Goal: Task Accomplishment & Management: Use online tool/utility

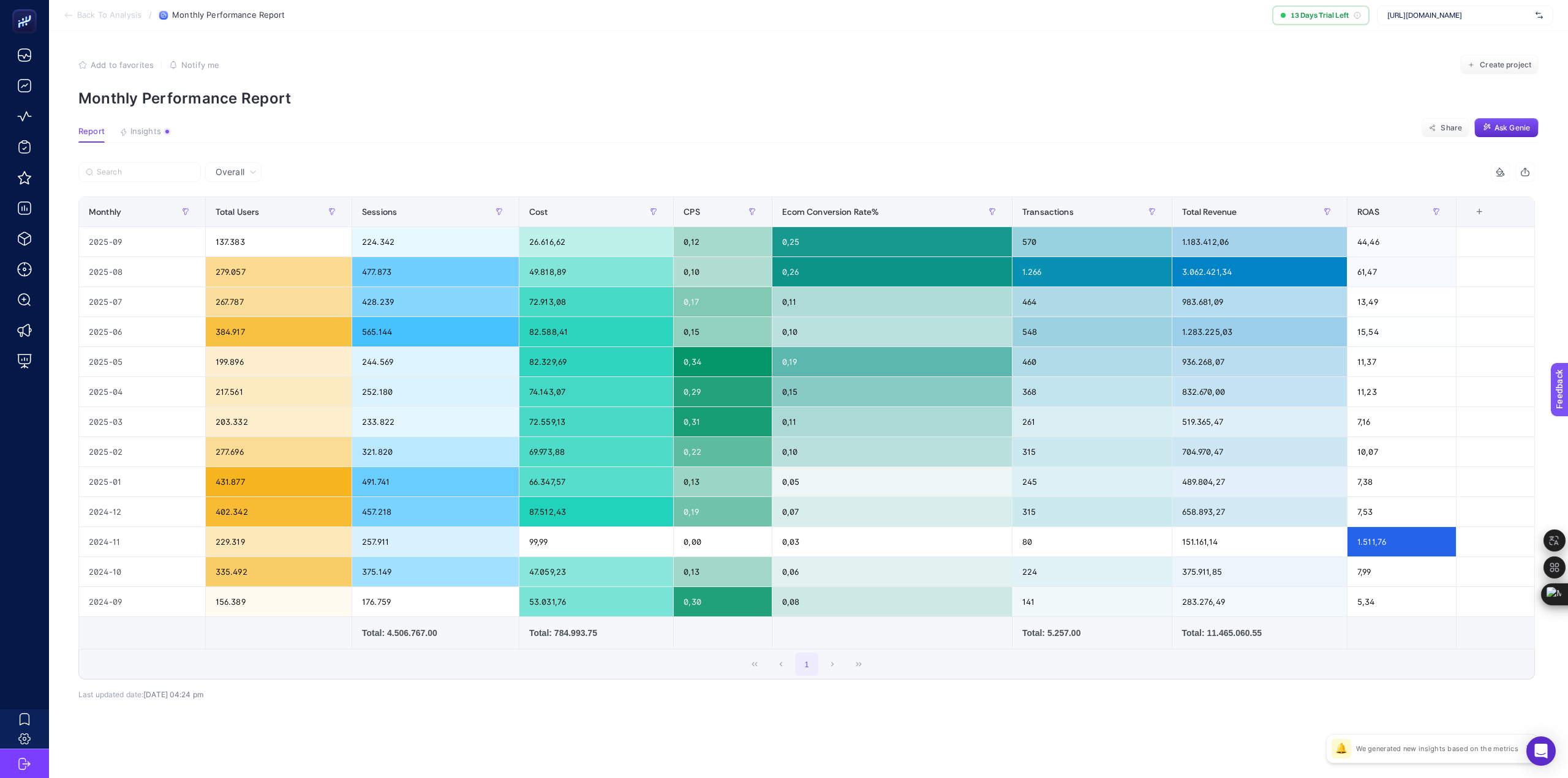
click at [1449, 750] on p "We generated new insights based on the metrics" at bounding box center [1437, 749] width 162 height 10
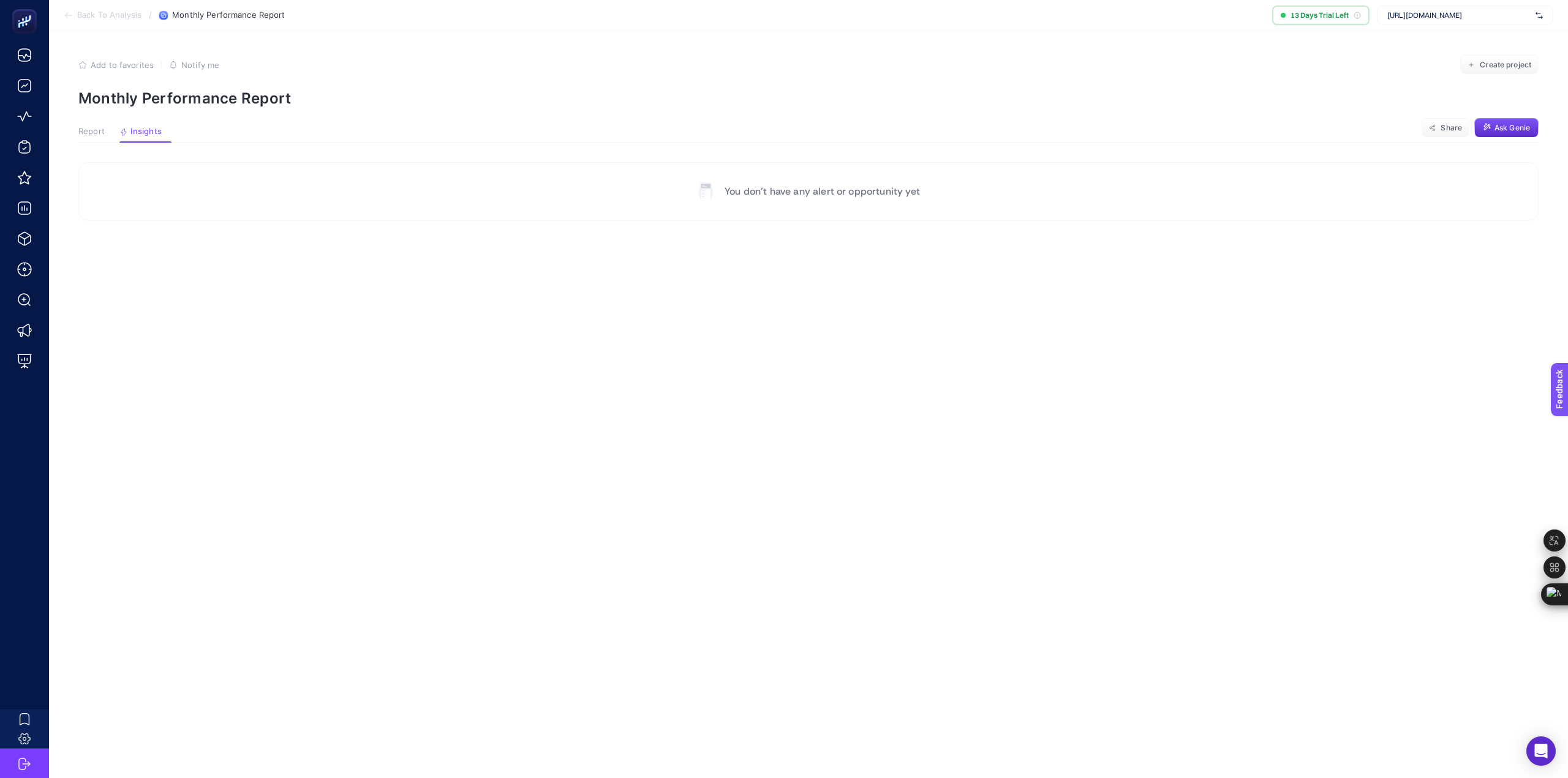
click at [210, 128] on section "Report Insights Share Ask Genie" at bounding box center [808, 135] width 1461 height 16
click at [93, 129] on span "Report" at bounding box center [91, 132] width 26 height 10
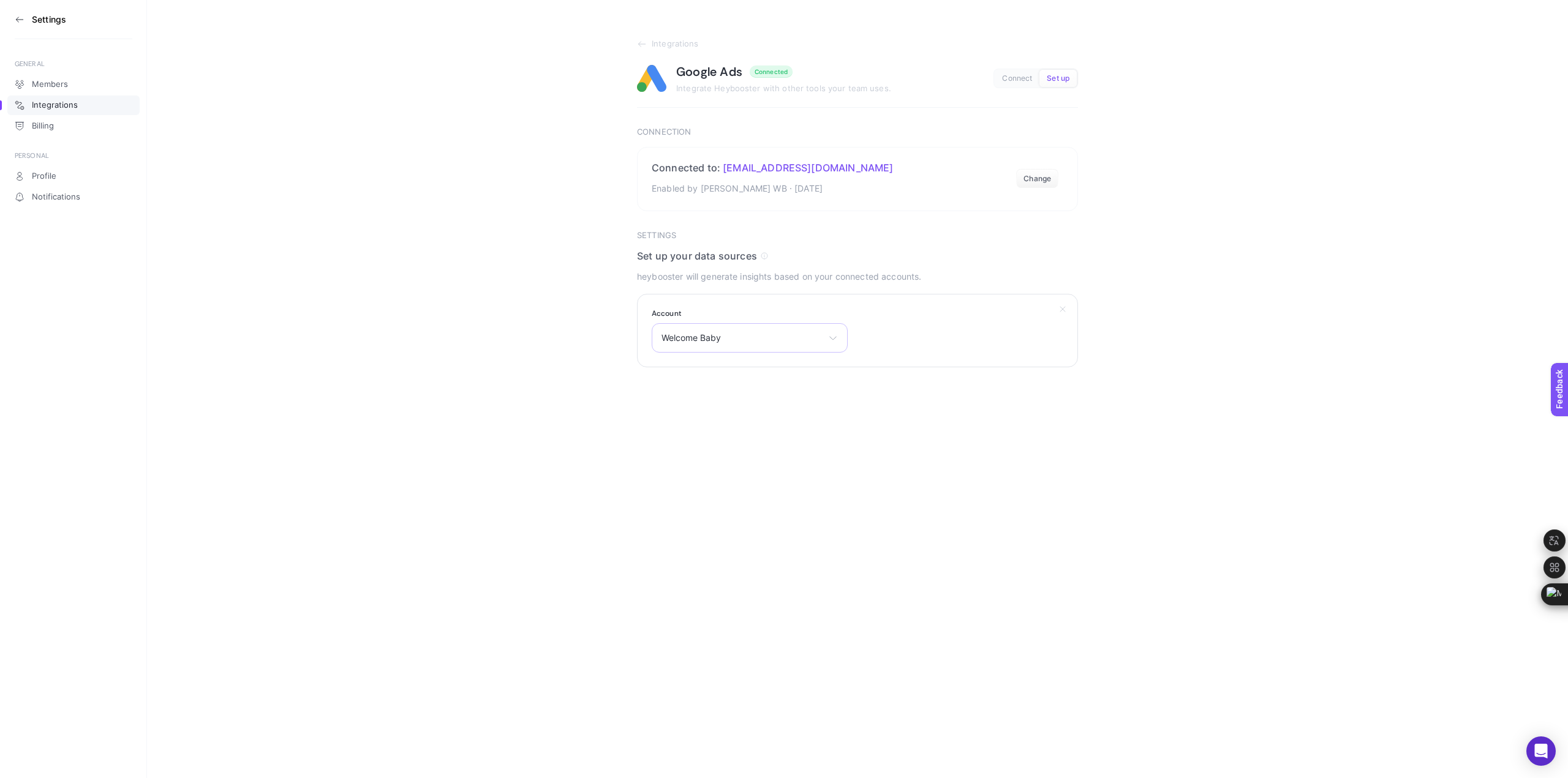
click at [784, 344] on div "Welcome Baby Welcome Baby Micro Türkiye" at bounding box center [750, 338] width 196 height 29
click at [1042, 174] on button "Change" at bounding box center [1037, 179] width 42 height 20
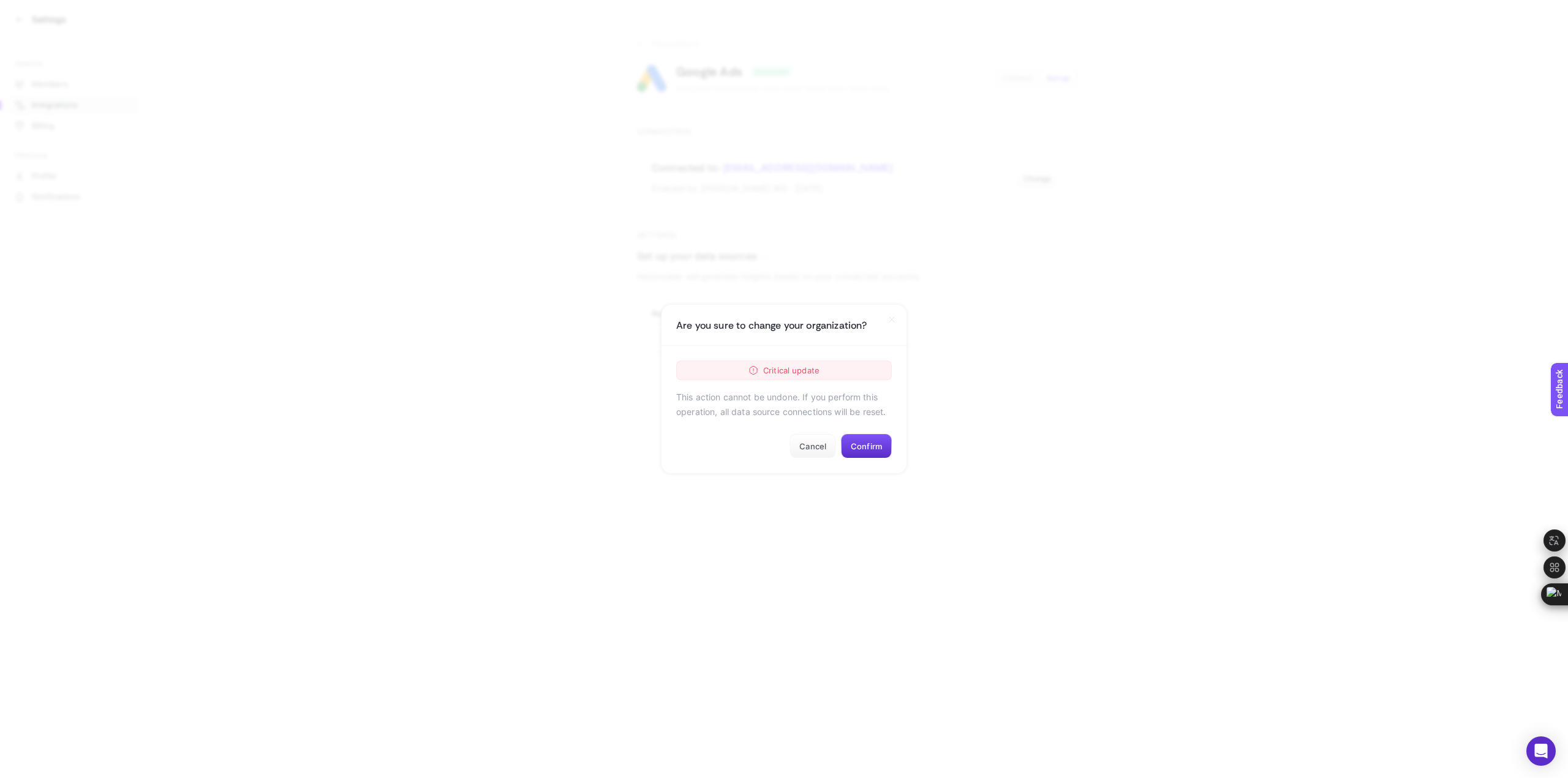
click at [1038, 178] on section "Are you sure to change your organization? Critical update This action cannot be…" at bounding box center [784, 389] width 1568 height 778
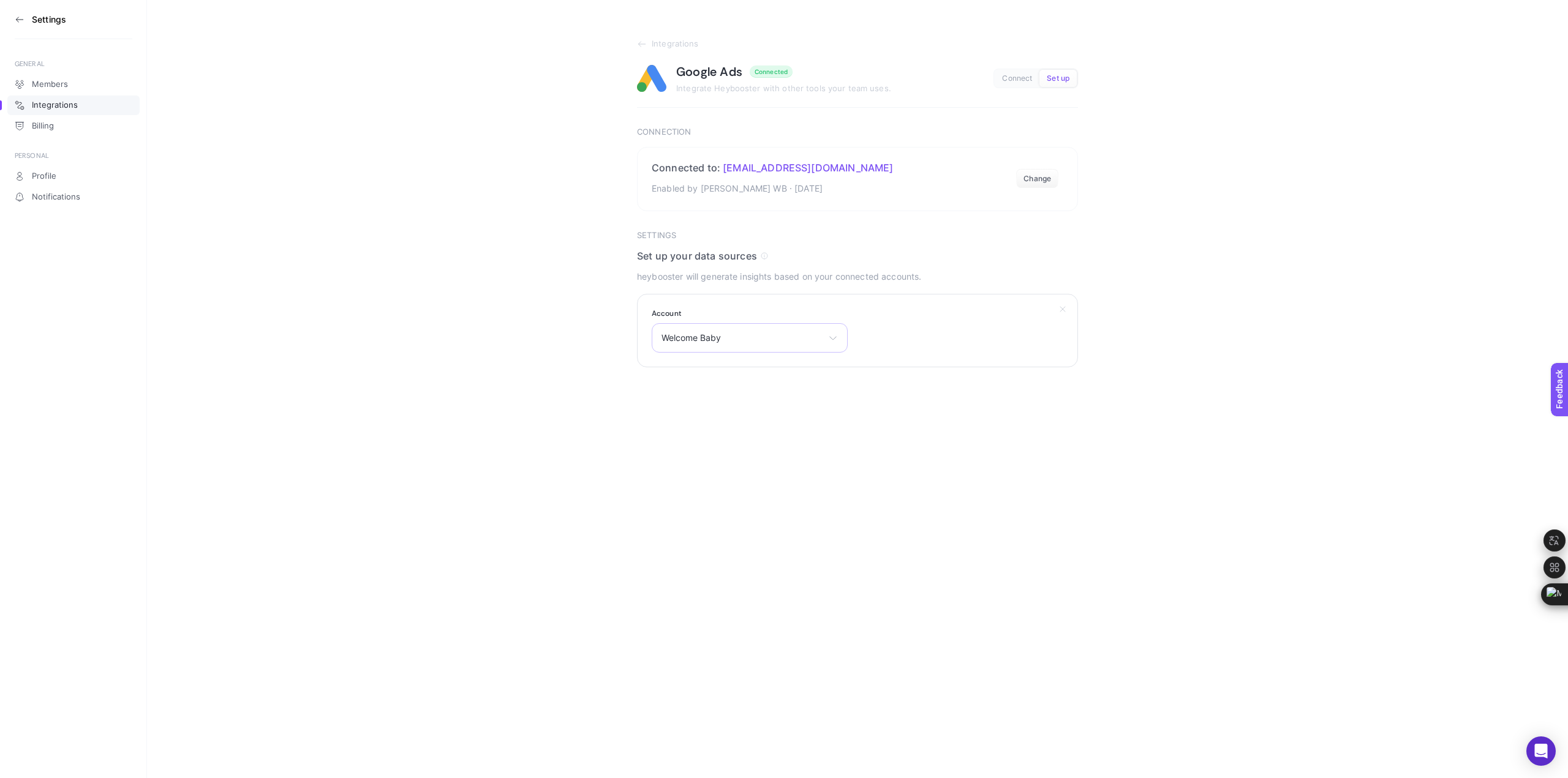
click at [804, 341] on span "Welcome Baby" at bounding box center [743, 338] width 162 height 10
click at [1030, 188] on button "Change" at bounding box center [1037, 179] width 42 height 20
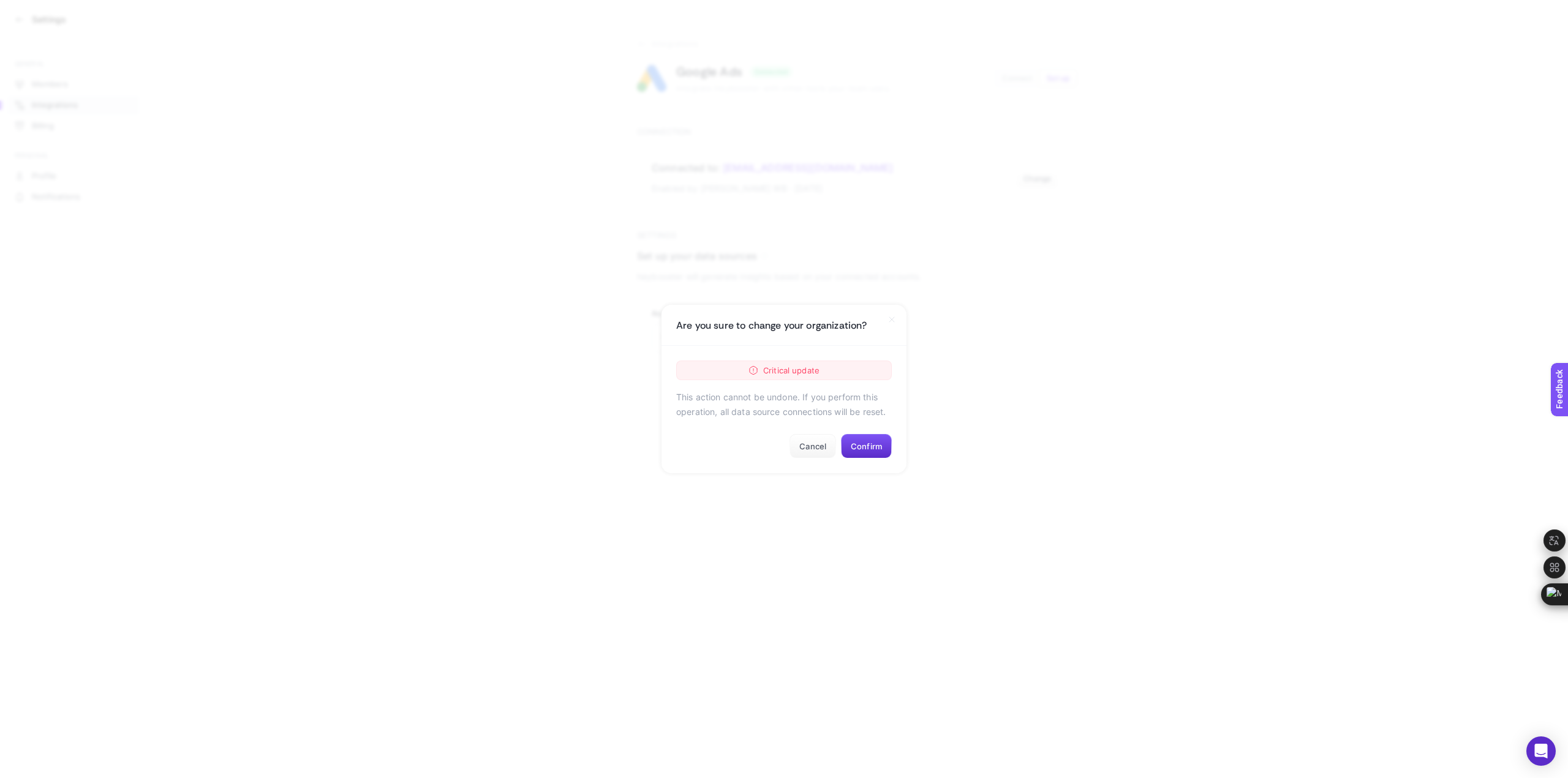
click at [822, 366] on div "Critical update" at bounding box center [784, 370] width 216 height 20
click at [875, 452] on button "Confirm" at bounding box center [866, 447] width 51 height 25
click at [861, 434] on button "Confirm" at bounding box center [866, 447] width 51 height 25
click at [862, 449] on button "Confirm" at bounding box center [866, 447] width 51 height 25
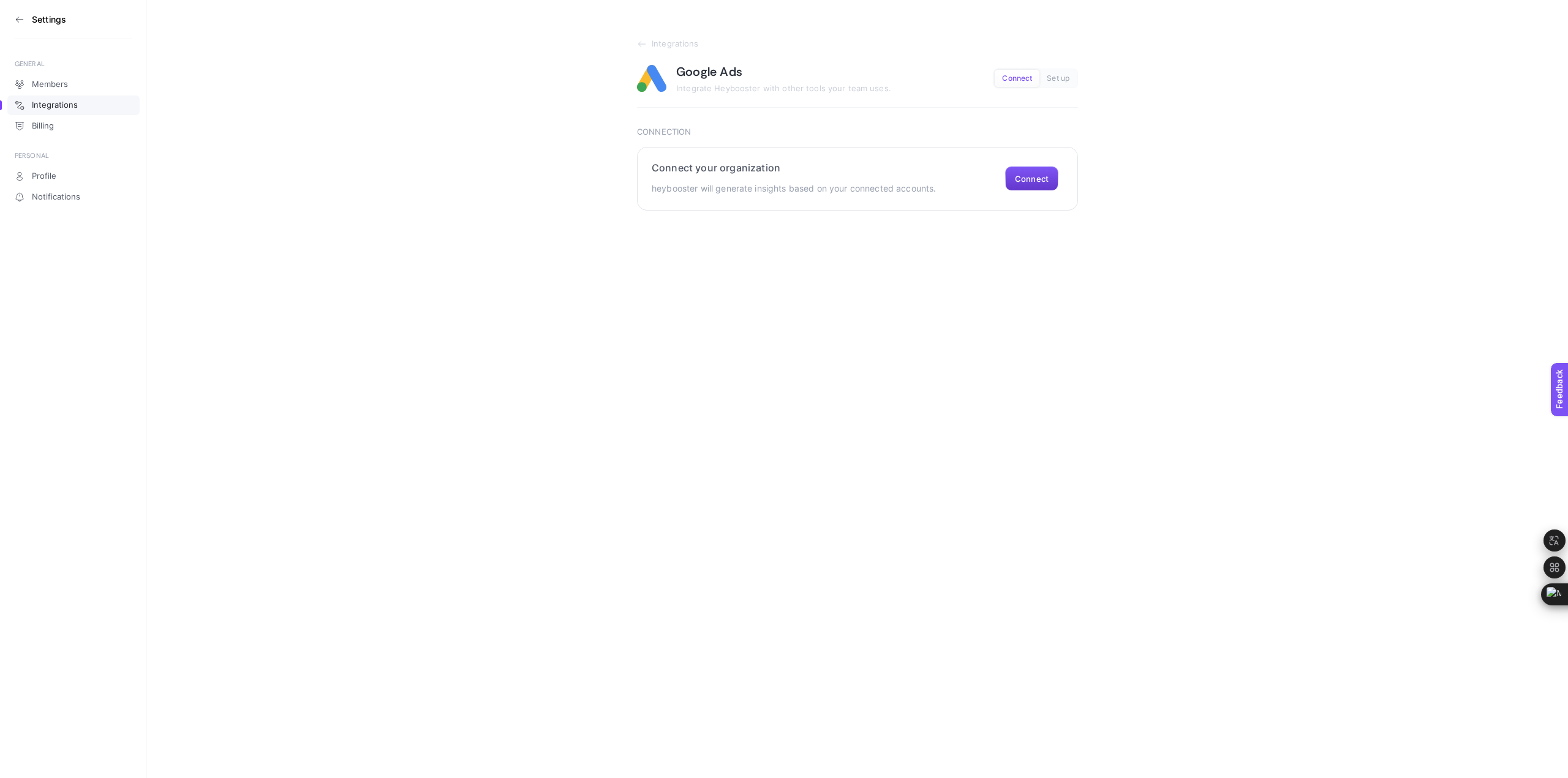
click at [1020, 180] on button "Connect" at bounding box center [1032, 179] width 53 height 25
click at [788, 337] on span "Select your account" at bounding box center [743, 338] width 162 height 10
click at [763, 391] on li "Welcome Baby" at bounding box center [750, 392] width 190 height 20
click at [674, 396] on button "Submit" at bounding box center [661, 399] width 47 height 25
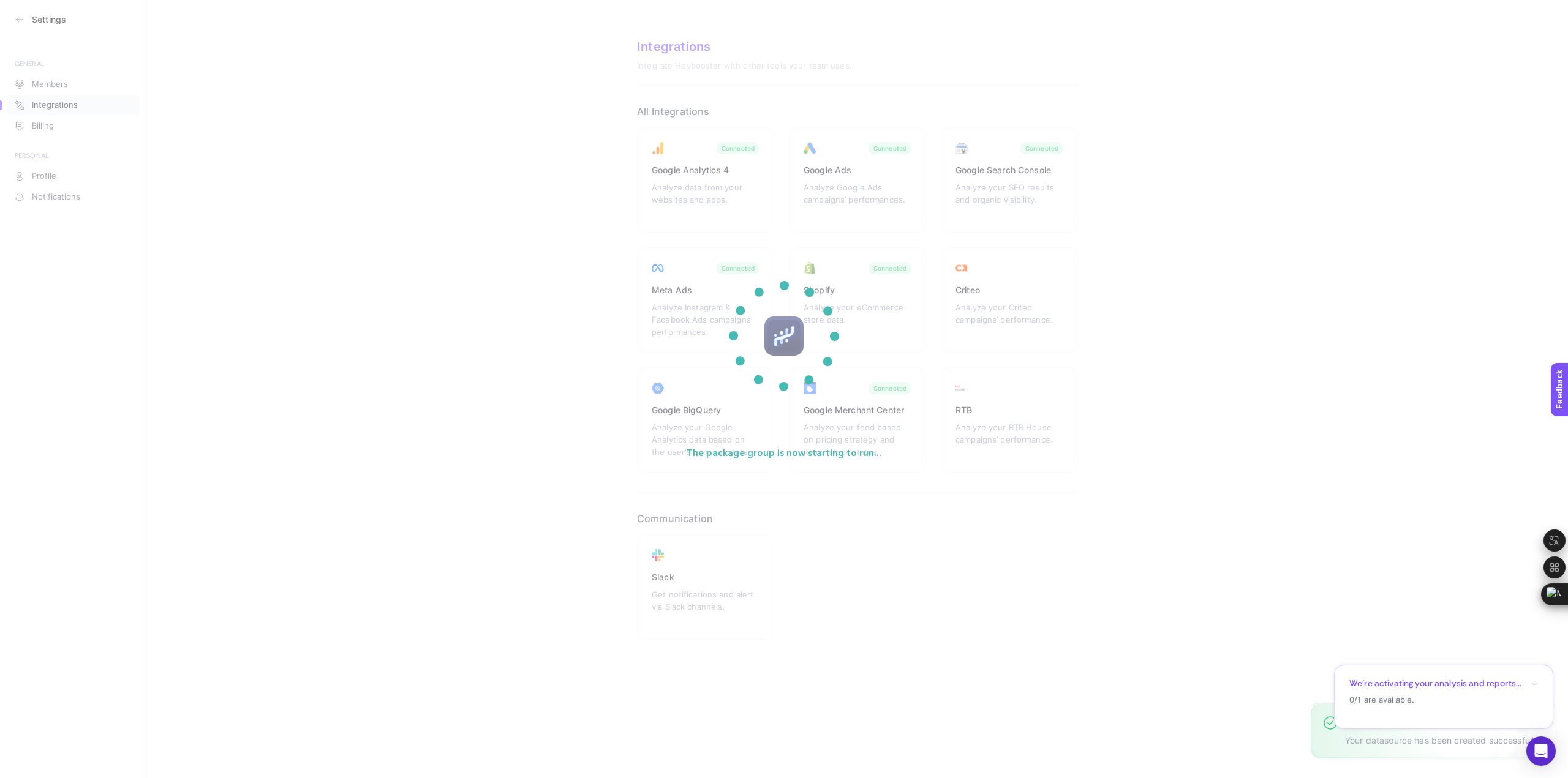
click at [1481, 687] on p "We’re activating your analysis and reports..." at bounding box center [1436, 684] width 172 height 12
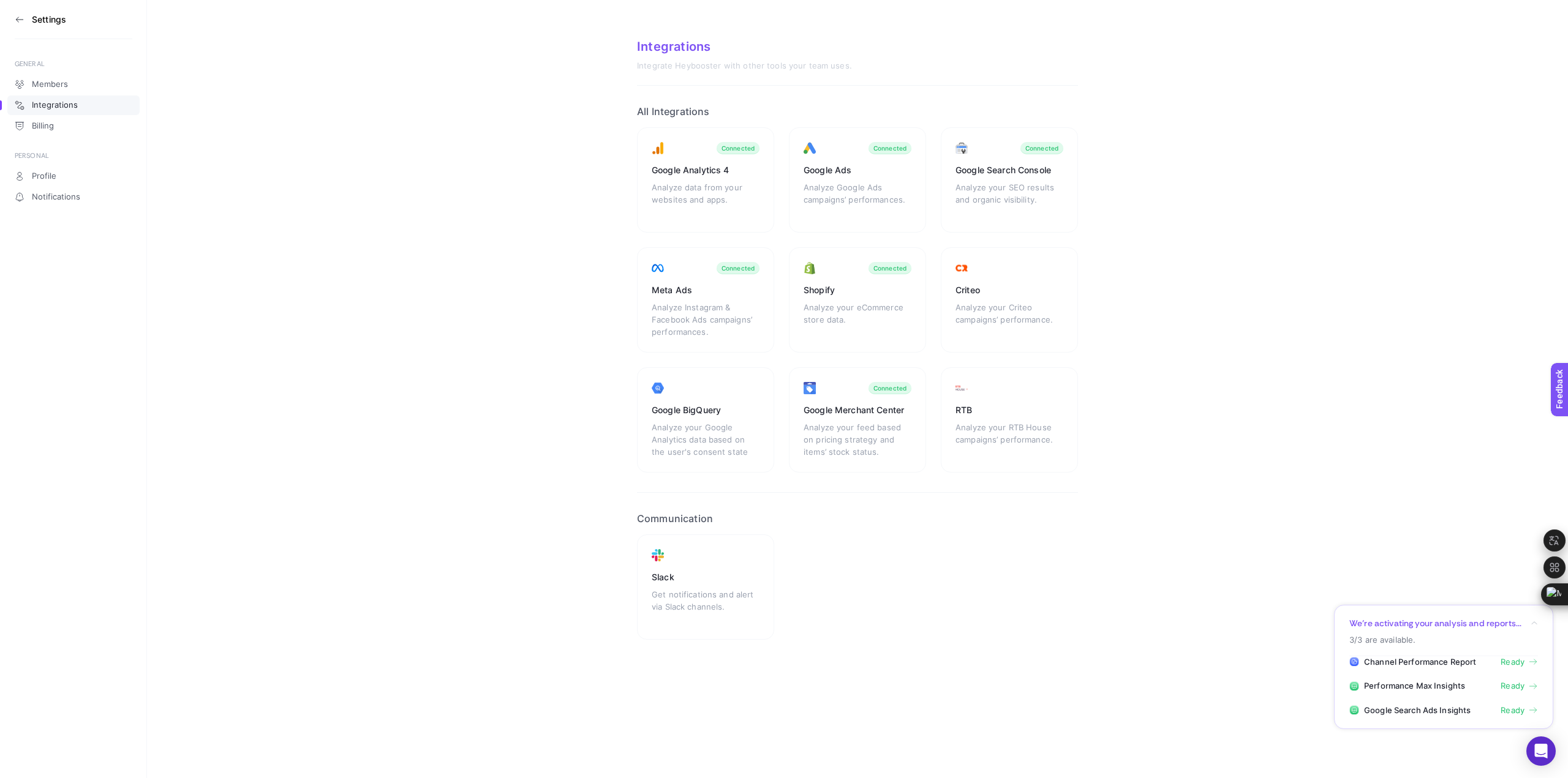
click at [1508, 710] on span "Ready" at bounding box center [1513, 710] width 24 height 12
click at [1517, 707] on span "Ready" at bounding box center [1513, 710] width 24 height 12
click at [1509, 711] on span "Ready" at bounding box center [1513, 710] width 24 height 12
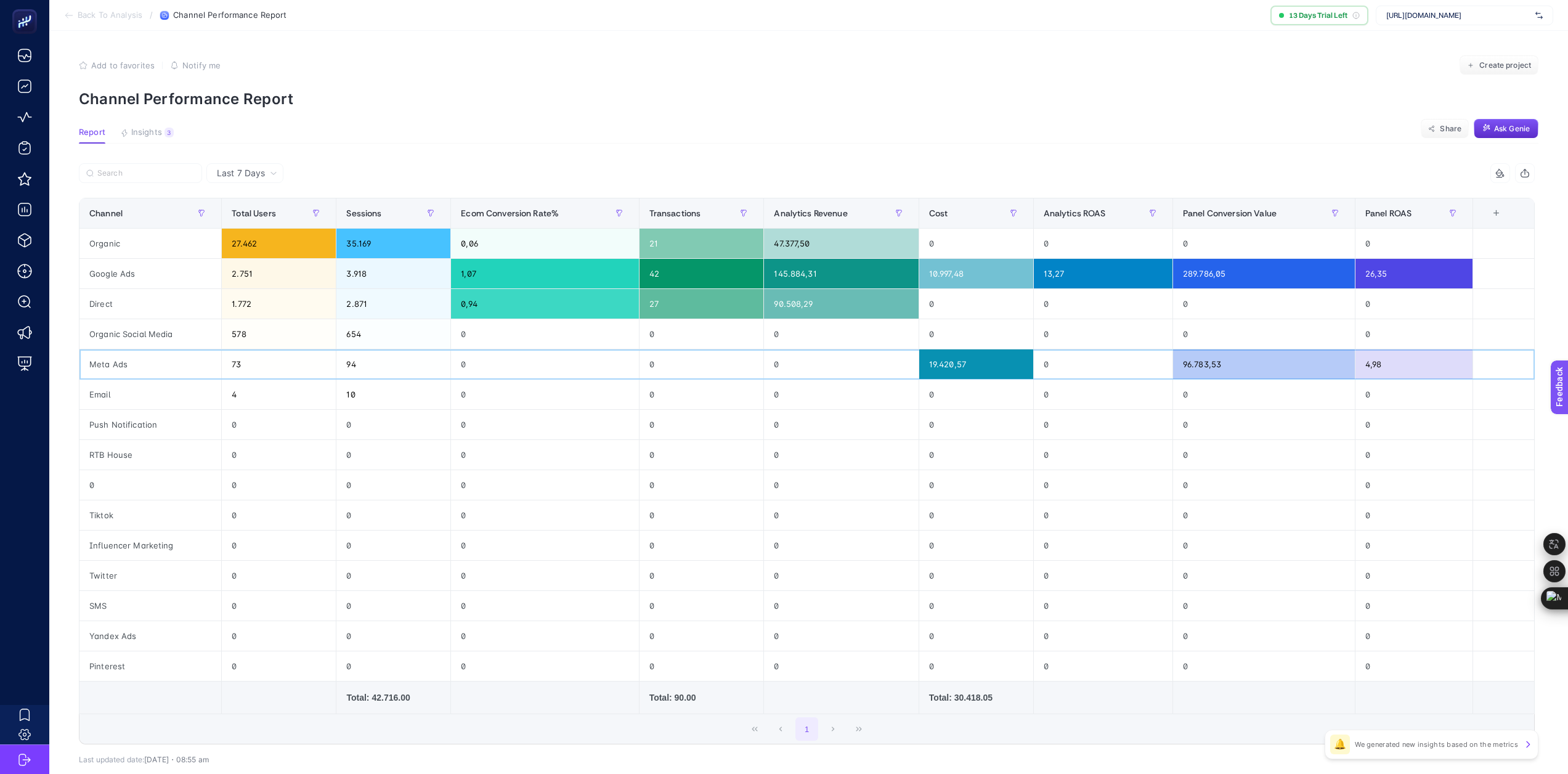
click at [951, 376] on div "19.420,57" at bounding box center [976, 364] width 114 height 29
click at [970, 279] on div "10.997,48" at bounding box center [976, 273] width 114 height 29
drag, startPoint x: 227, startPoint y: 183, endPoint x: 235, endPoint y: 175, distance: 11.3
click at [227, 183] on div "Last 7 Days" at bounding box center [245, 173] width 77 height 20
click at [235, 174] on span "Last 7 Days" at bounding box center [240, 173] width 48 height 12
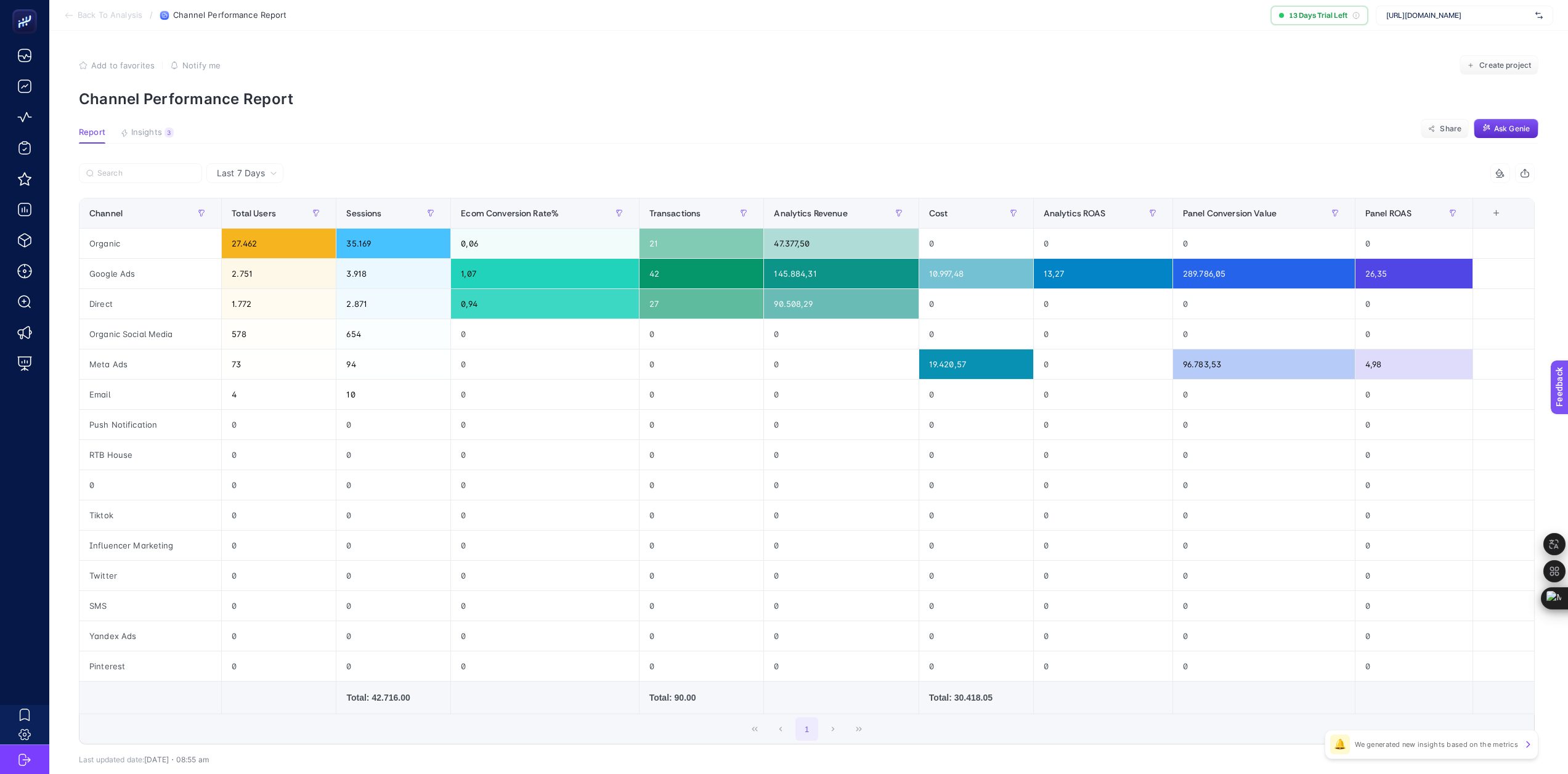
click at [240, 178] on span "Last 7 Days" at bounding box center [240, 173] width 48 height 12
click at [246, 223] on li "Last 30 Days" at bounding box center [245, 222] width 69 height 22
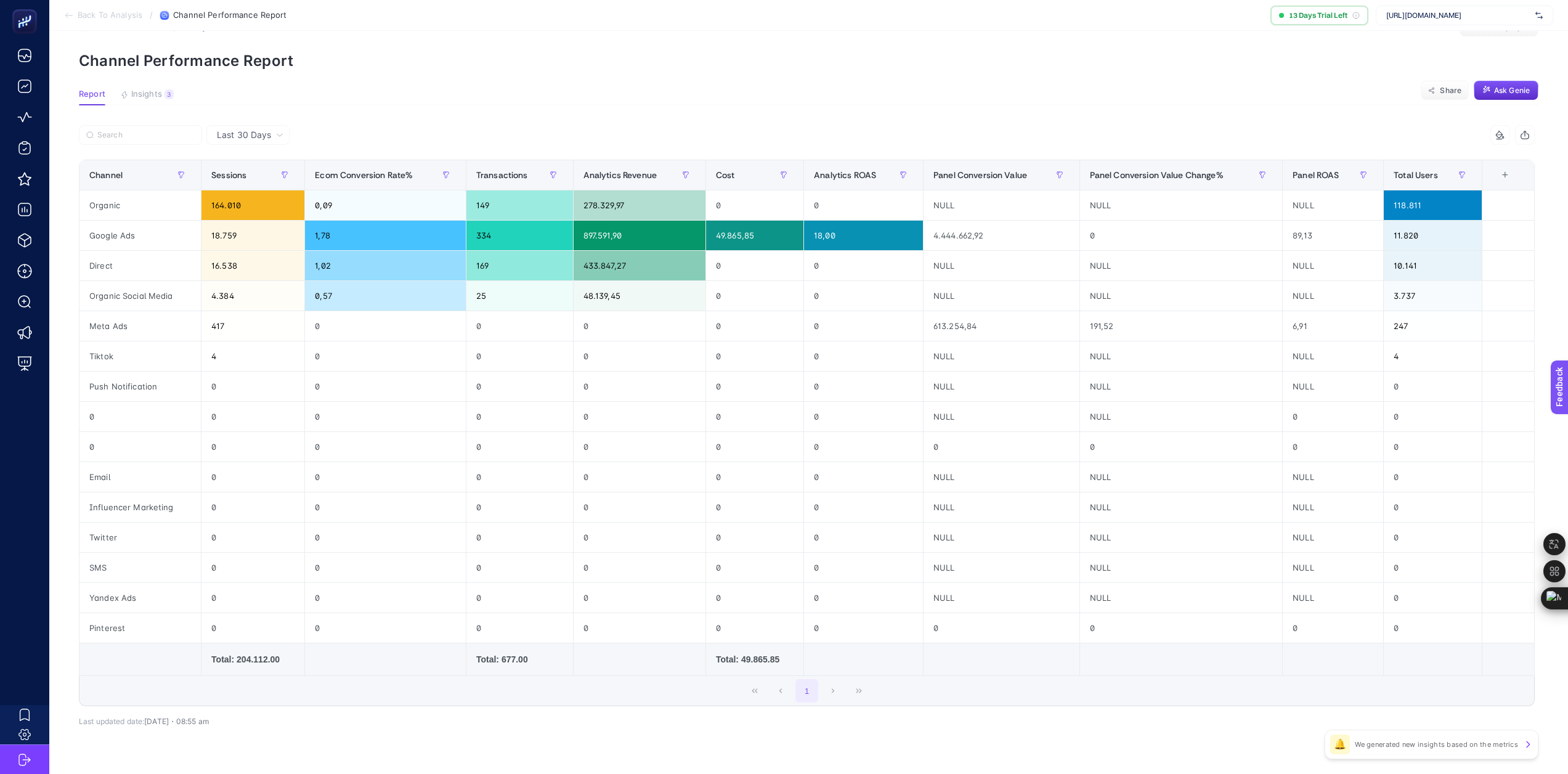
scroll to position [69, 0]
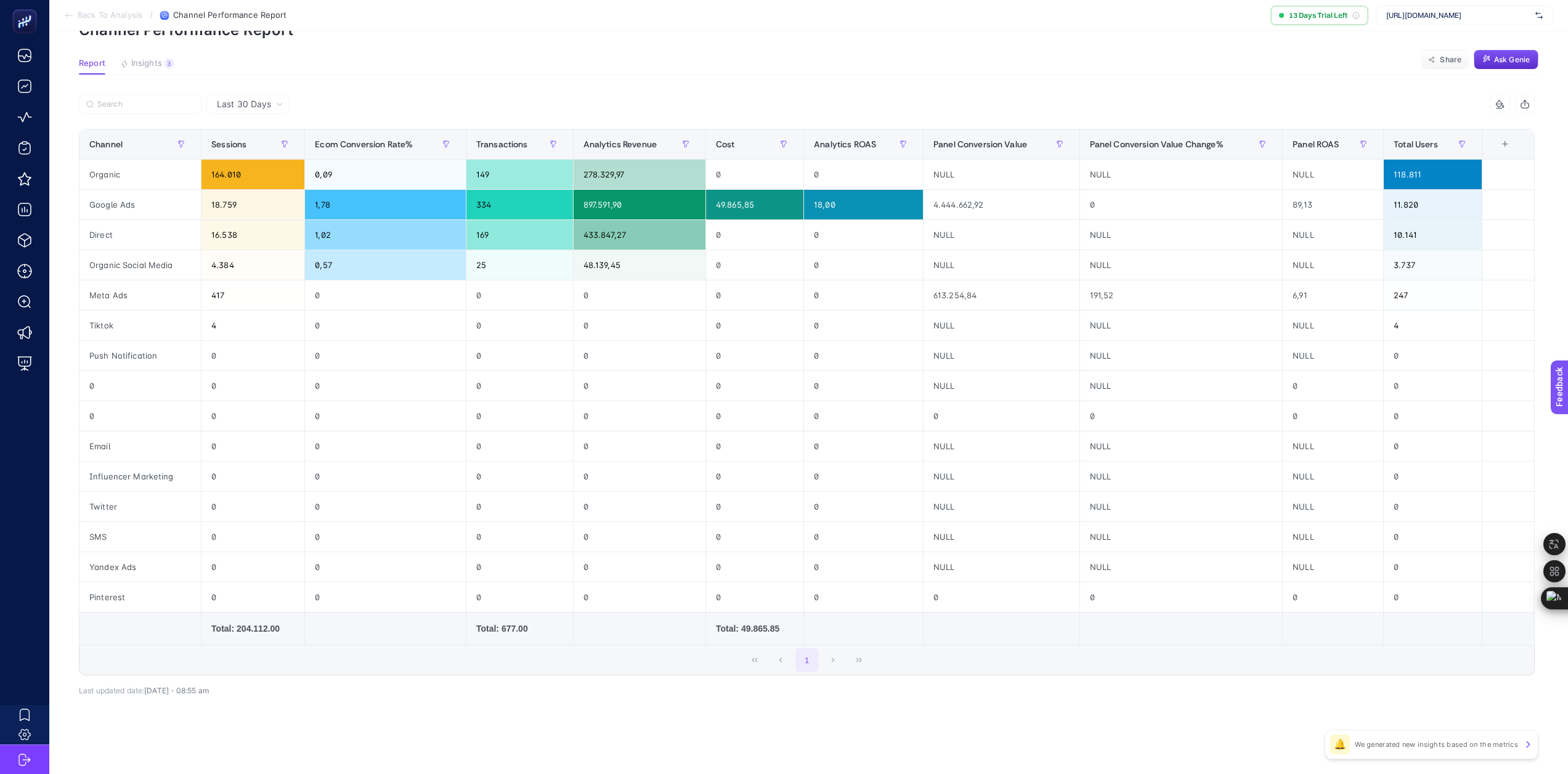
click at [1457, 754] on div "🔔 We generated new insights based on the metrics" at bounding box center [1432, 744] width 214 height 29
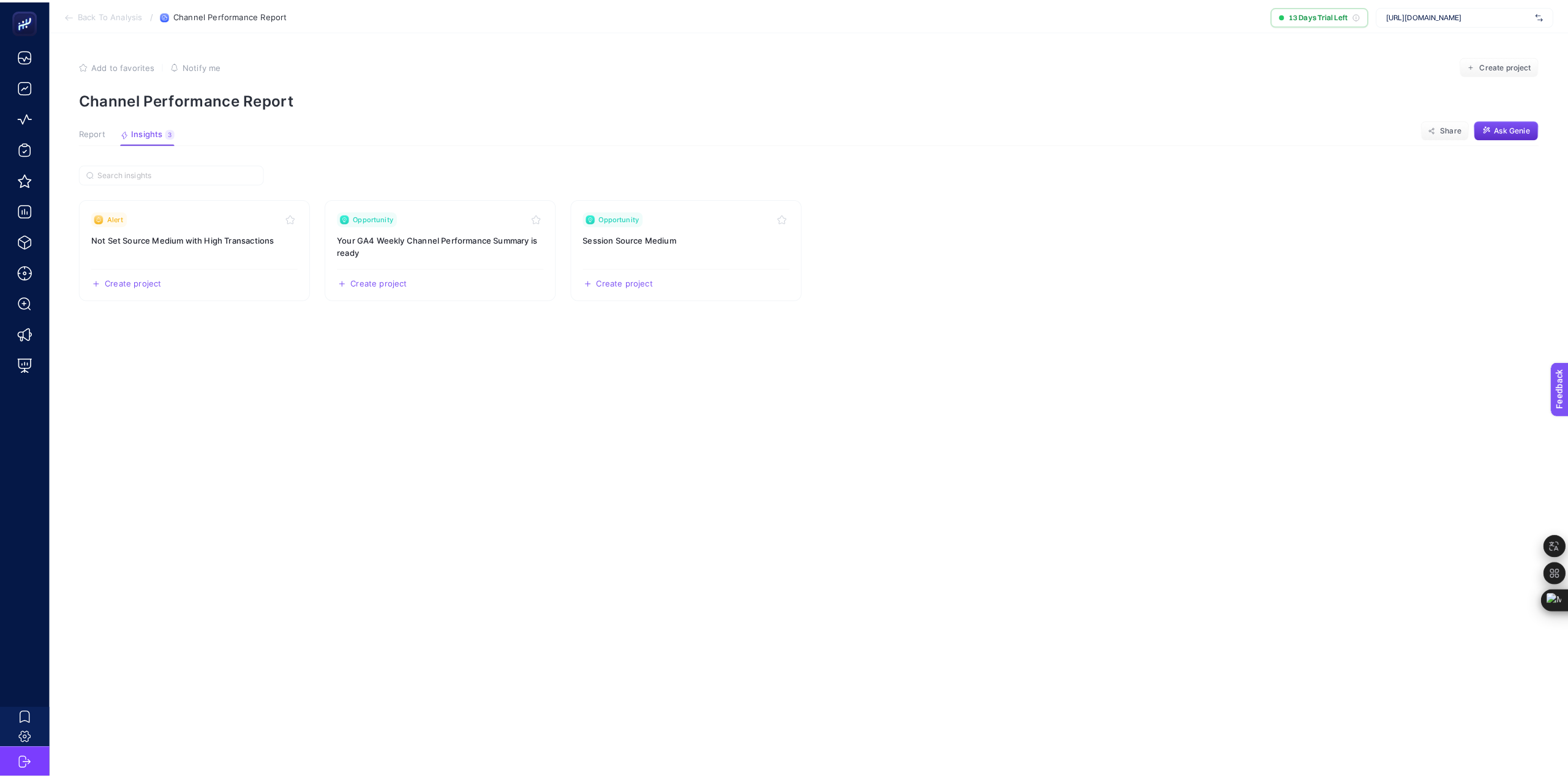
scroll to position [0, 0]
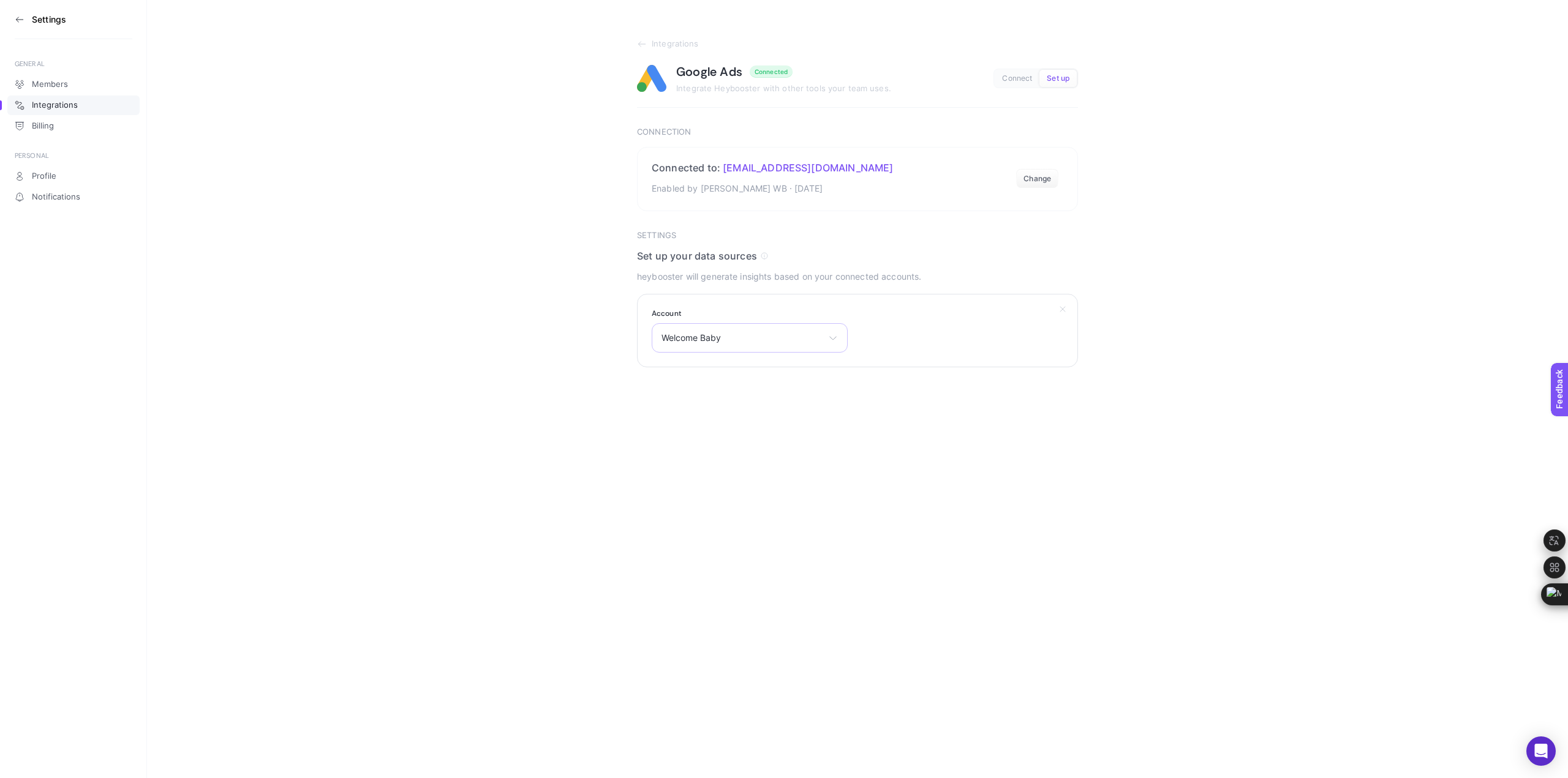
click at [760, 341] on span "Welcome Baby" at bounding box center [743, 338] width 162 height 10
click at [1178, 239] on section "Integrations Google Ads Connected Integrate Heybooster with other tools your te…" at bounding box center [858, 184] width 1421 height 367
click at [1038, 192] on section "Connected to: blogwelcomebaby@gmail.com Enabled by Koray WB · Sep 18, 2025 Chan…" at bounding box center [857, 179] width 441 height 64
click at [1040, 180] on button "Change" at bounding box center [1037, 179] width 42 height 20
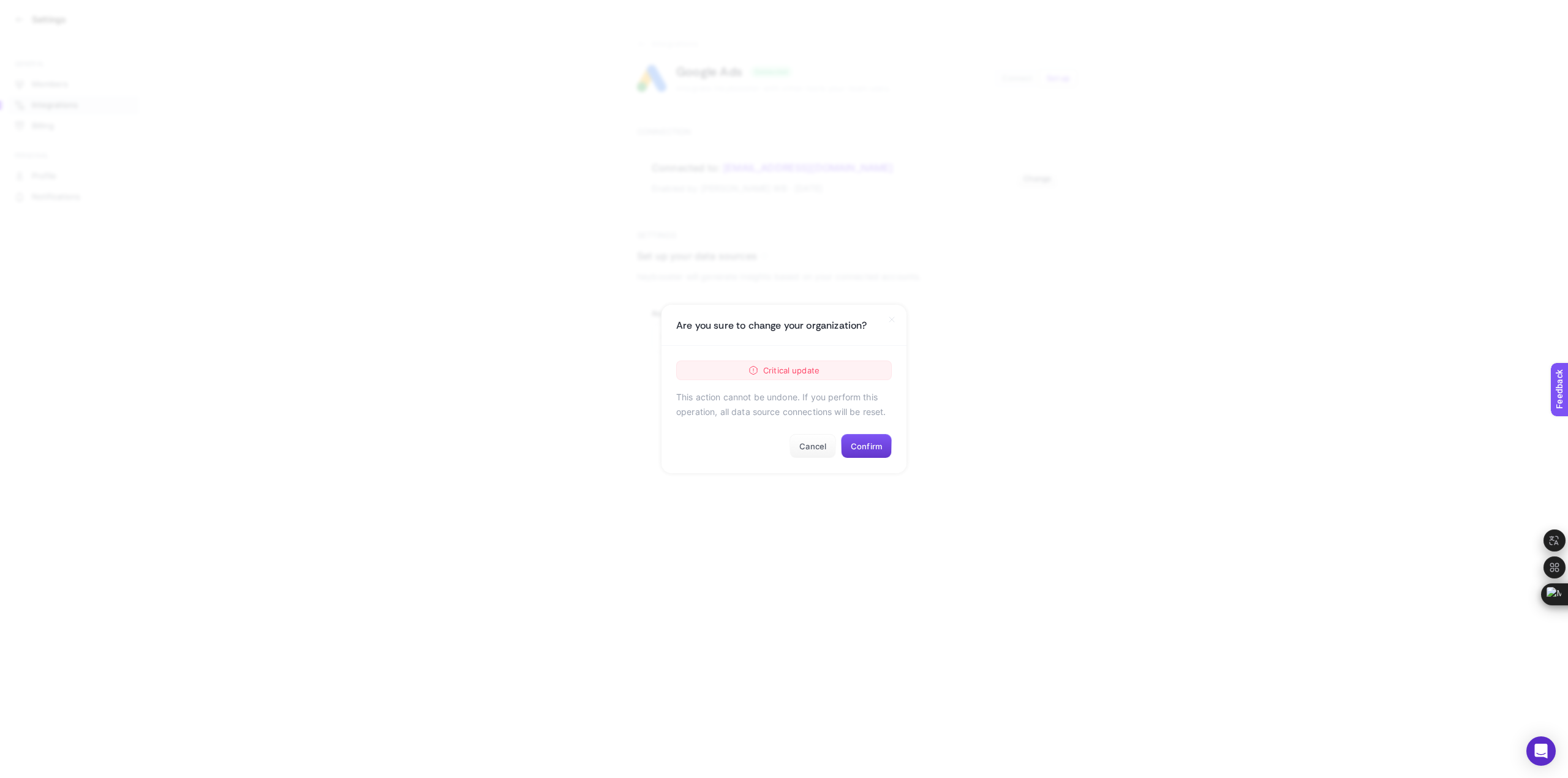
click at [872, 444] on button "Confirm" at bounding box center [866, 447] width 51 height 25
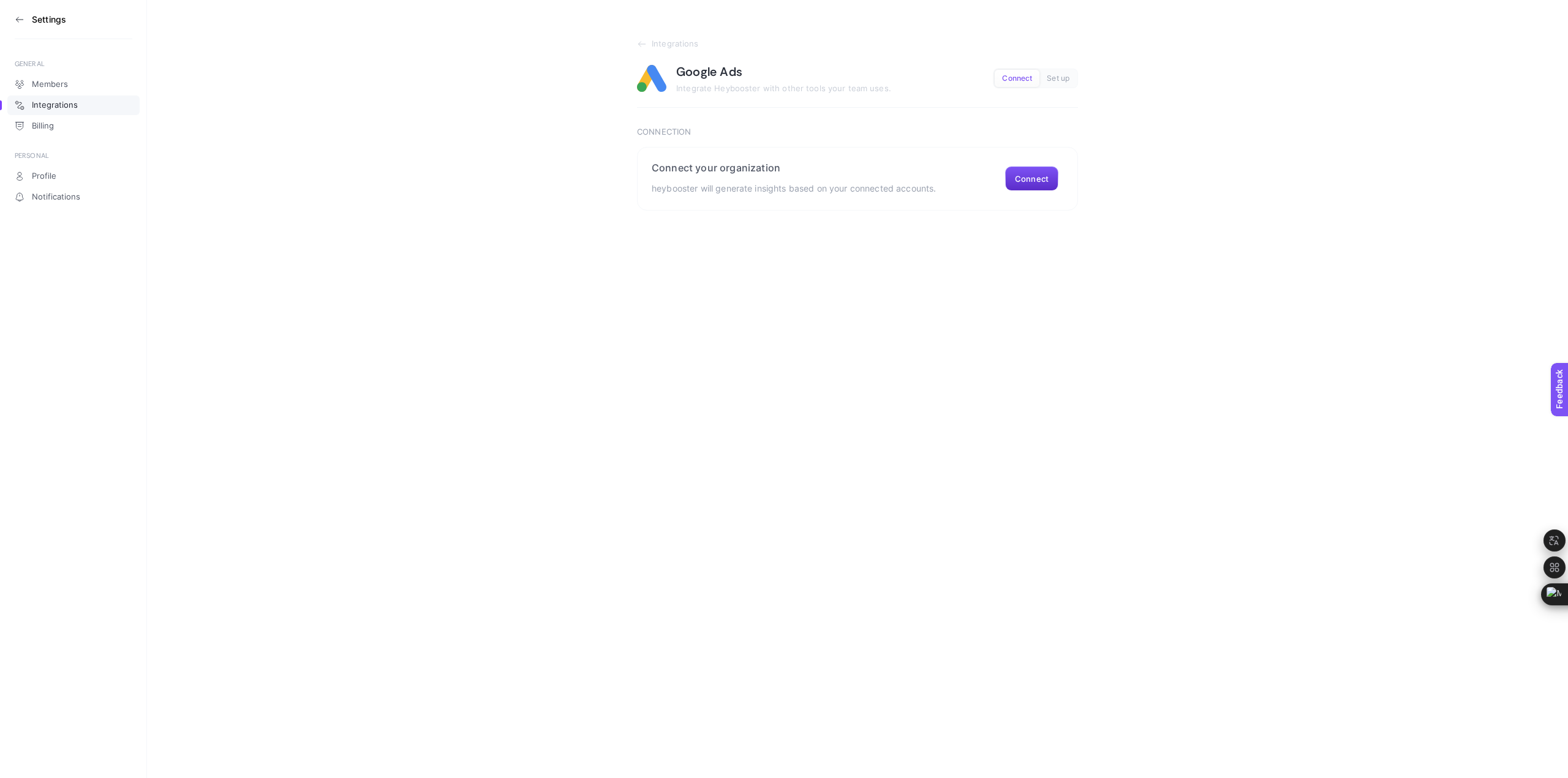
click at [1205, 210] on html "Settings GENERAL Members Integrations Billing PERSONAL Profile Notifications In…" at bounding box center [784, 105] width 1568 height 210
click at [1032, 165] on section "Connect your organization heybooster will generate insights based on your conne…" at bounding box center [857, 179] width 441 height 64
click at [793, 335] on span "Select your account" at bounding box center [743, 338] width 162 height 10
click at [754, 394] on li "Welcome Baby Ads" at bounding box center [750, 392] width 190 height 20
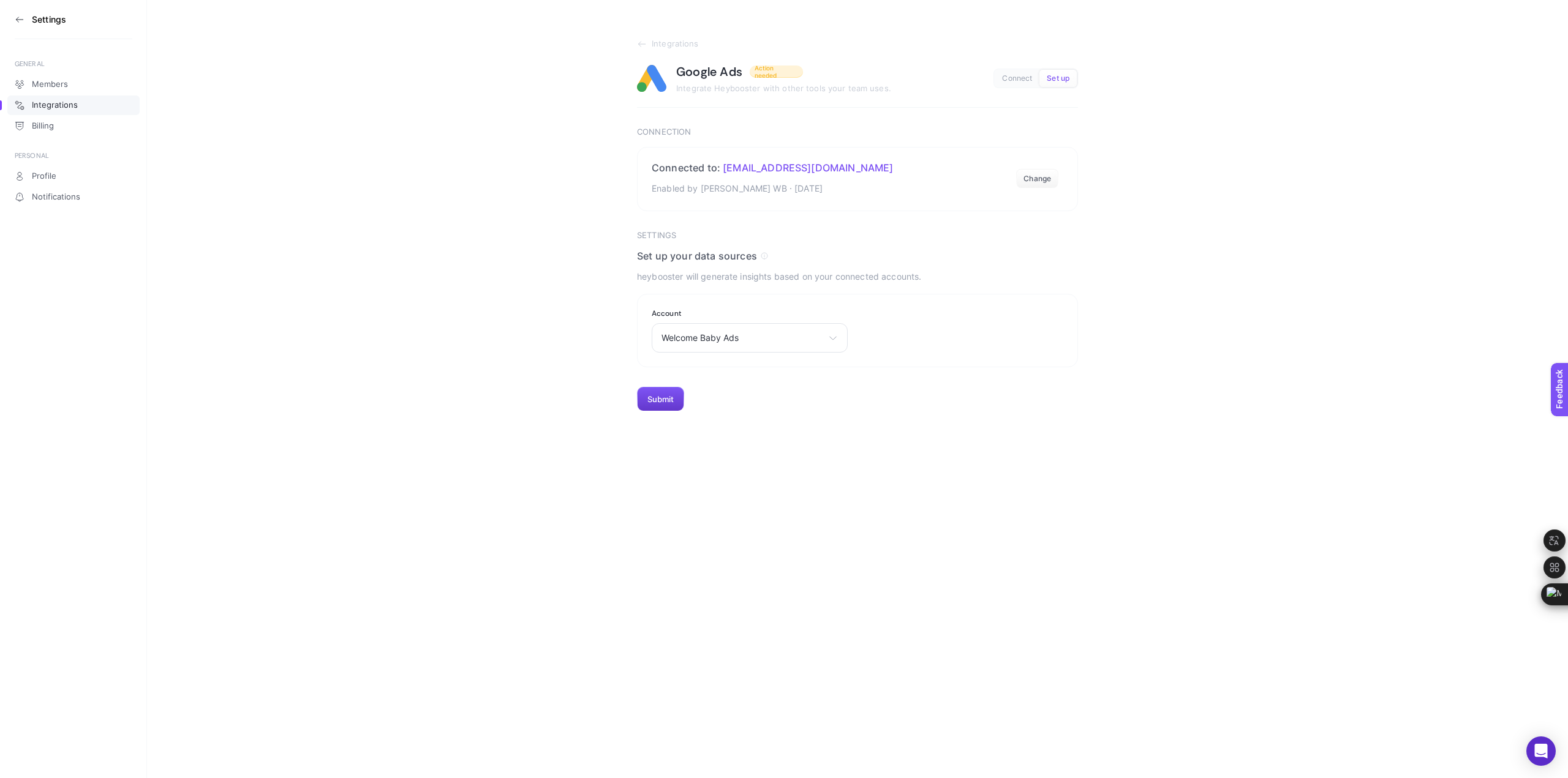
click at [664, 402] on button "Submit" at bounding box center [661, 399] width 47 height 25
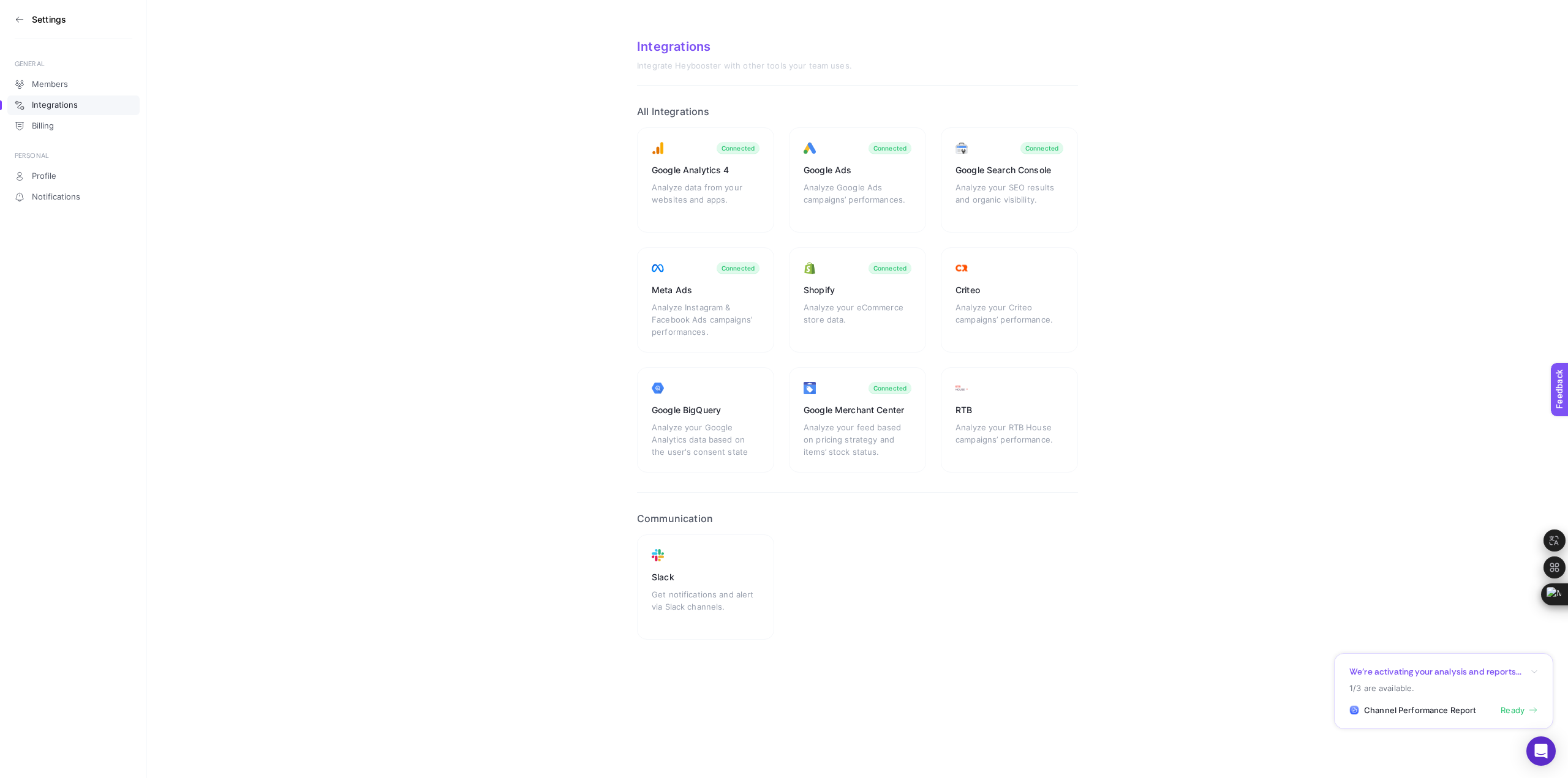
click at [1517, 711] on span "Ready" at bounding box center [1513, 710] width 24 height 12
